Goal: Check status: Check status

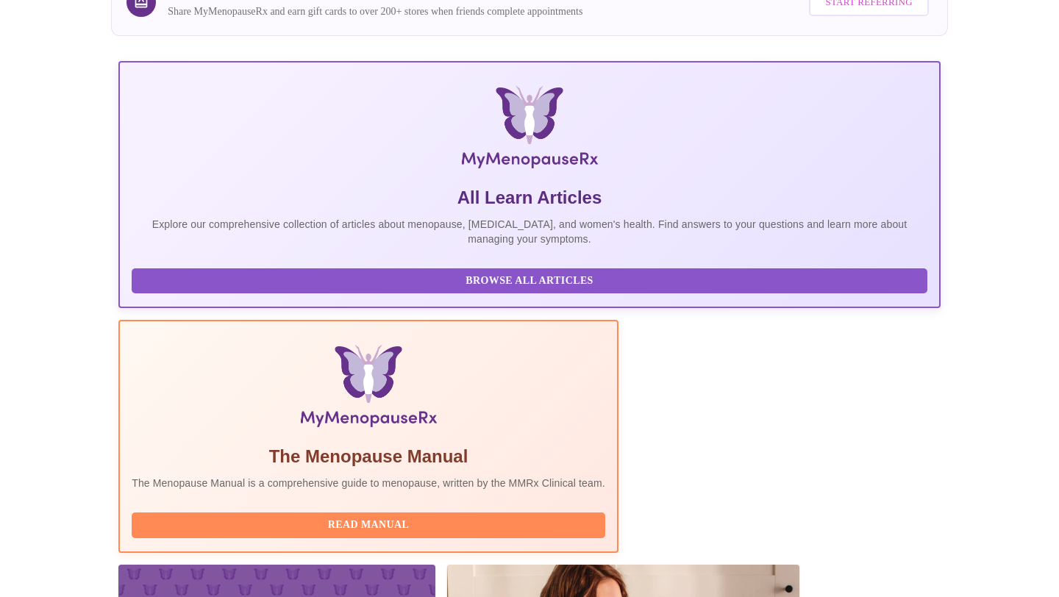
scroll to position [207, 0]
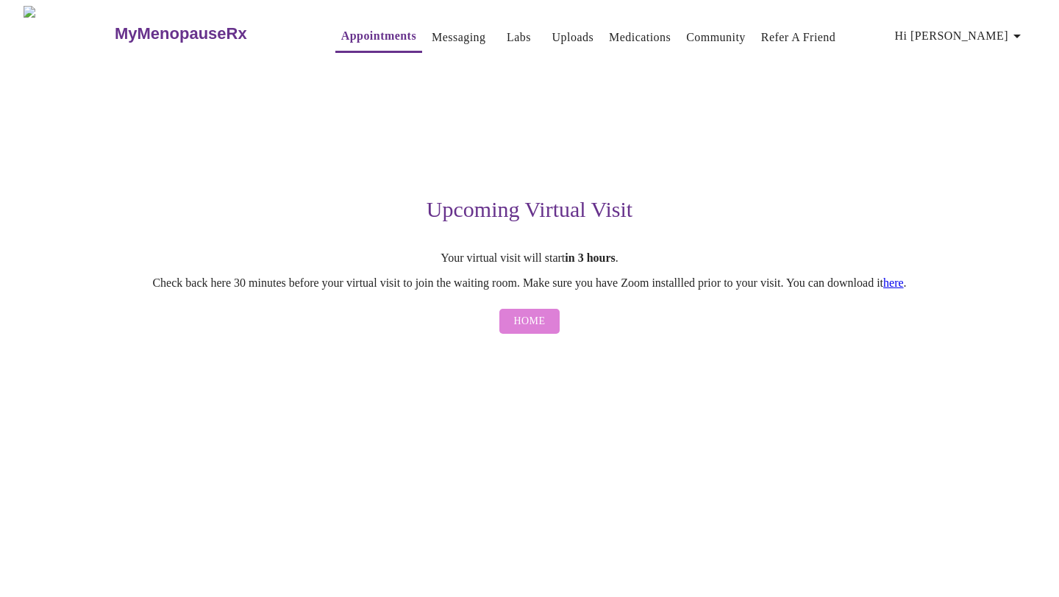
click at [518, 321] on span "Home" at bounding box center [530, 321] width 32 height 18
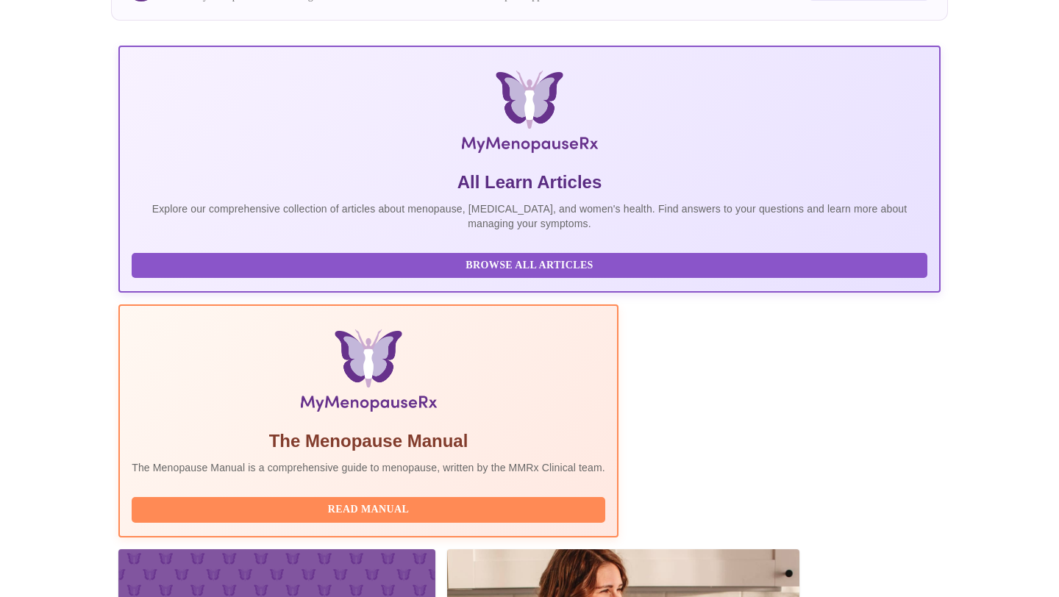
scroll to position [207, 0]
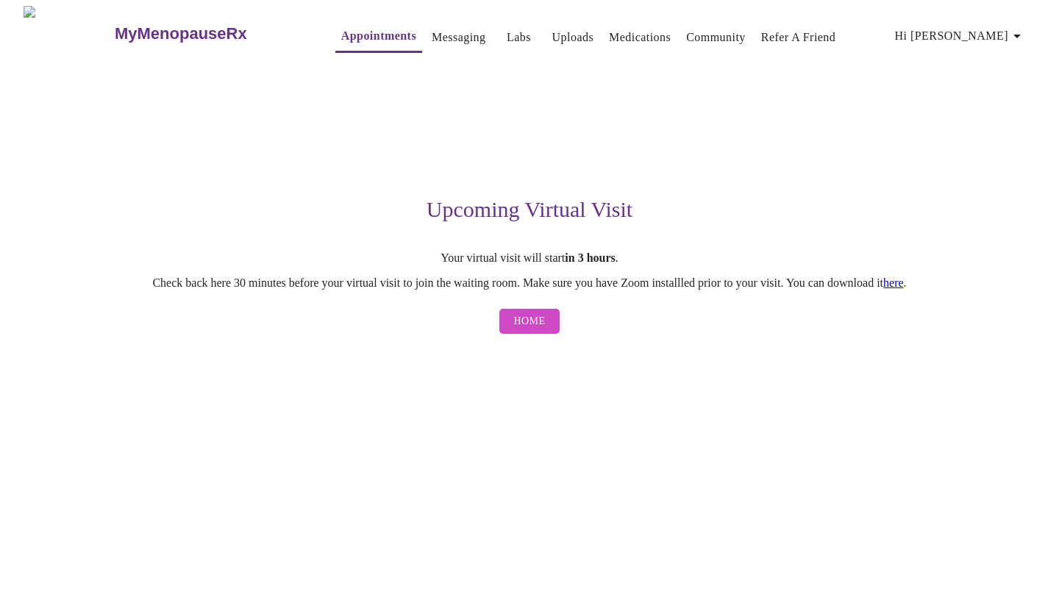
click at [903, 289] on link "here" at bounding box center [893, 282] width 21 height 12
